Goal: Navigation & Orientation: Find specific page/section

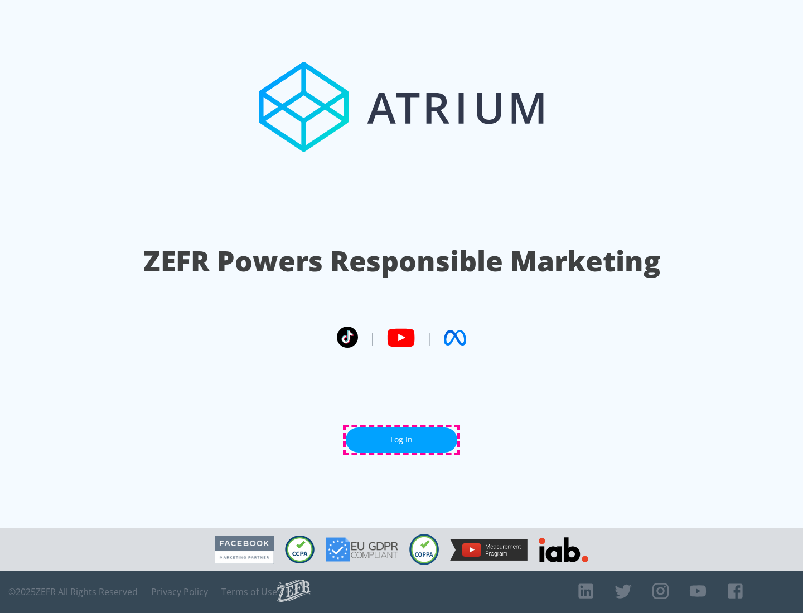
click at [401, 440] on link "Log In" at bounding box center [402, 440] width 112 height 25
